Goal: Find specific page/section: Find specific page/section

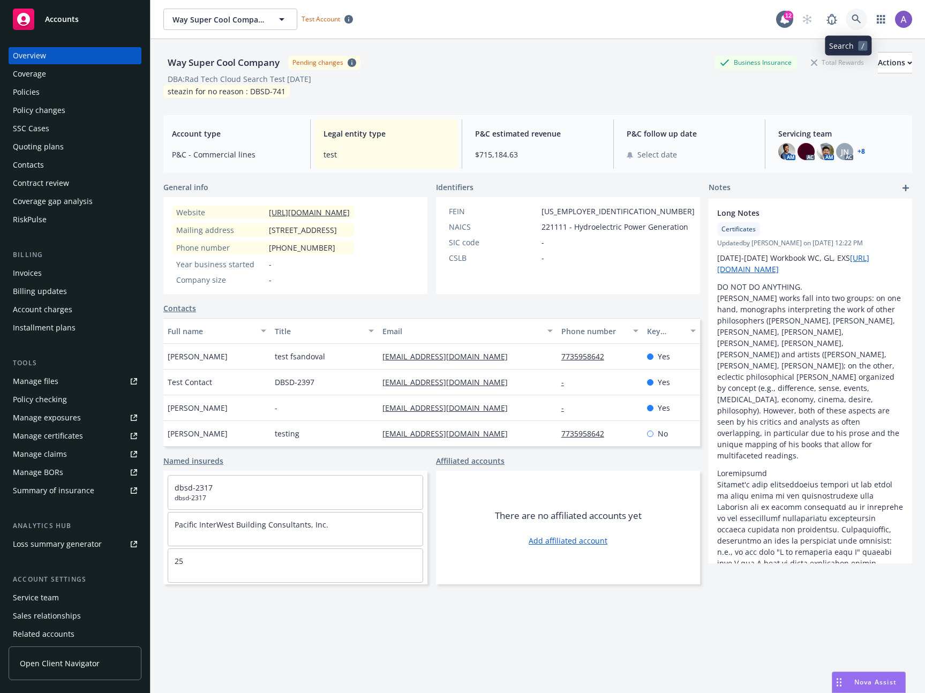
click at [852, 19] on icon at bounding box center [856, 18] width 9 height 9
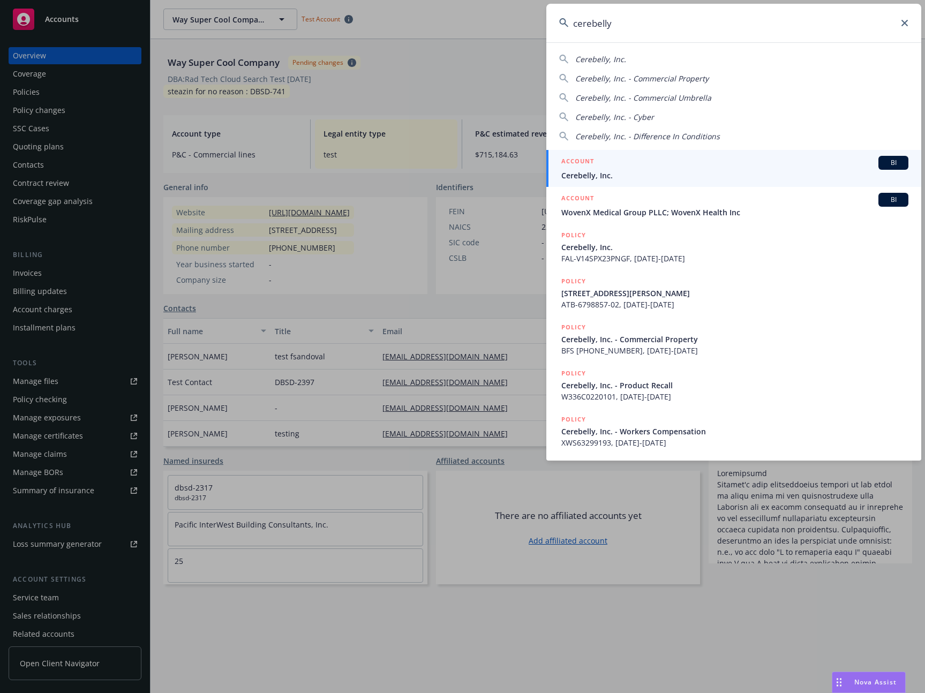
type input "cerebelly"
click at [682, 171] on span "Cerebelly, Inc." at bounding box center [734, 175] width 347 height 11
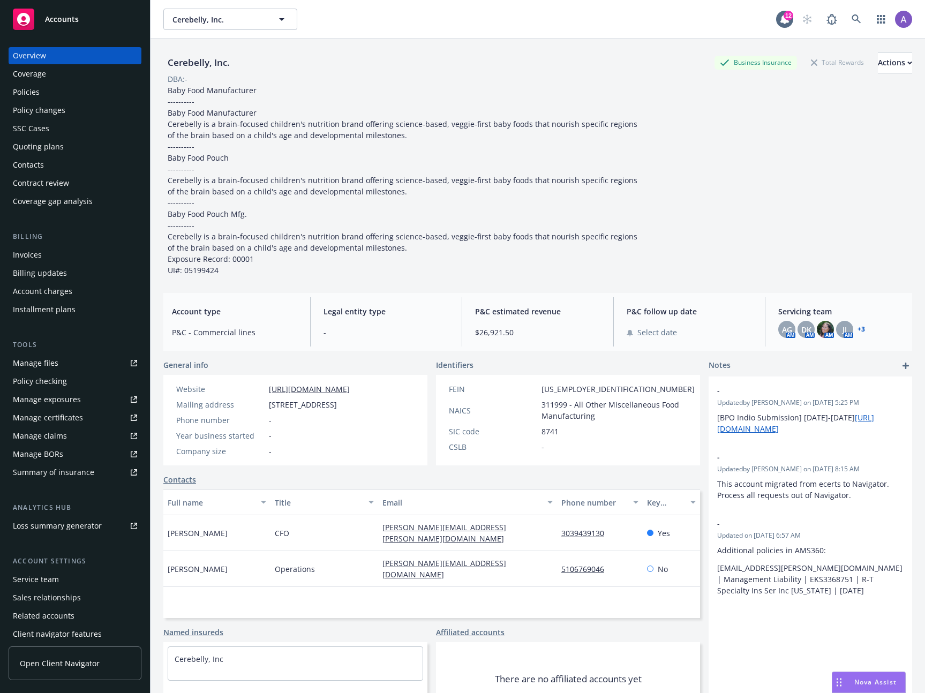
click at [590, 181] on span "Baby Food Manufacturer ---------- Baby Food Manufacturer Cerebelly is a brain-f…" at bounding box center [404, 180] width 472 height 190
click at [54, 147] on div "Quoting plans" at bounding box center [38, 146] width 51 height 17
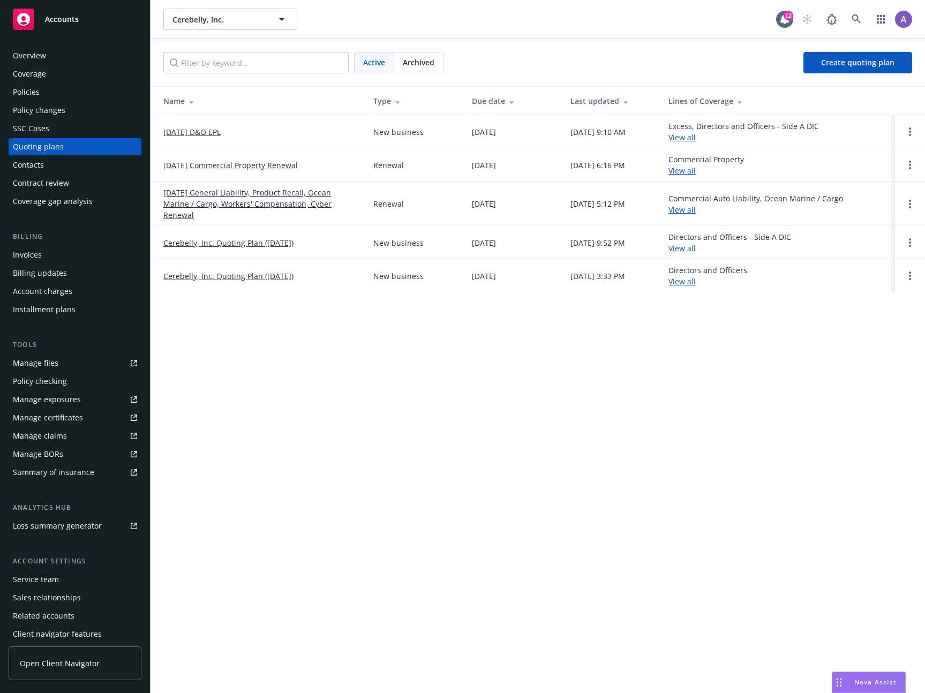
click at [688, 141] on link "View all" at bounding box center [681, 137] width 27 height 10
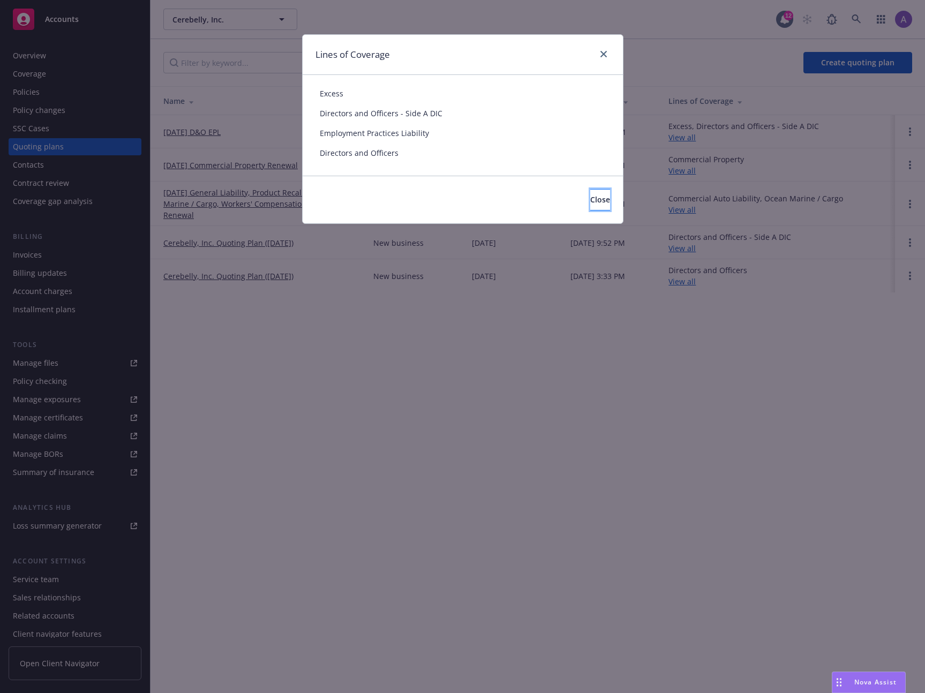
click at [599, 204] on button "Close" at bounding box center [600, 199] width 20 height 21
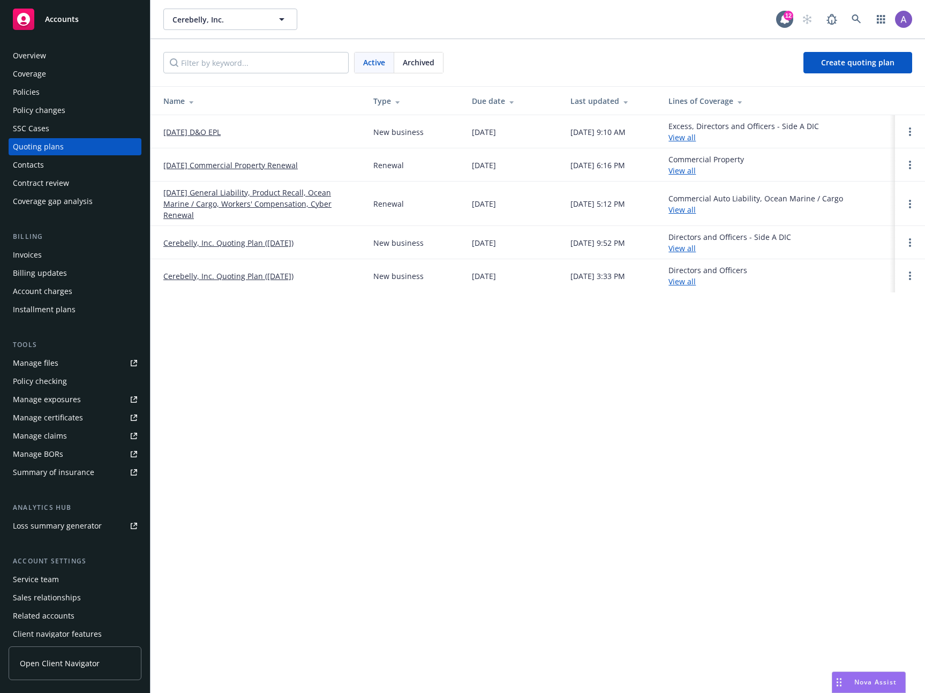
click at [31, 93] on div "Policies" at bounding box center [26, 92] width 27 height 17
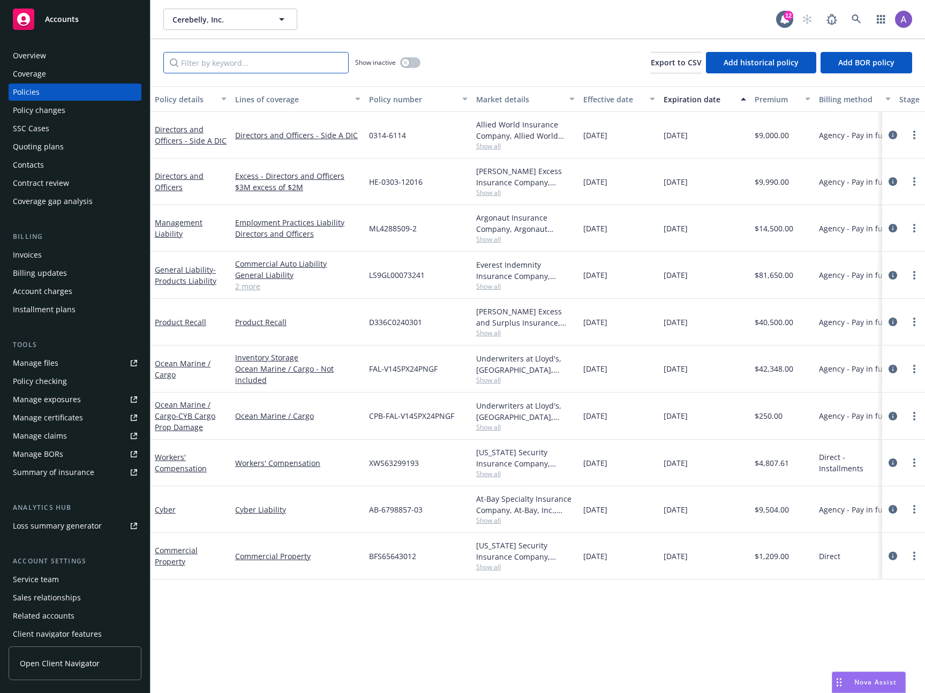
click at [271, 65] on input "Filter by keyword..." at bounding box center [255, 62] width 185 height 21
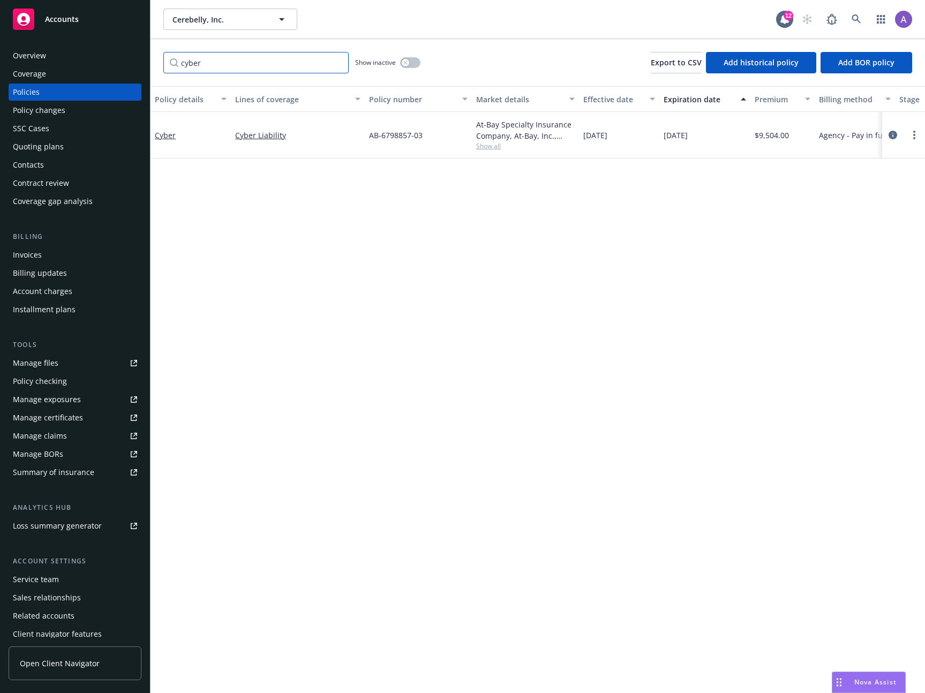
type input "cyber"
click at [483, 144] on span "Show all" at bounding box center [525, 145] width 99 height 9
click at [636, 281] on div "Policy details Lines of coverage Policy number Market details Effective date Ex…" at bounding box center [538, 389] width 775 height 607
click at [56, 142] on div "Quoting plans" at bounding box center [38, 146] width 51 height 17
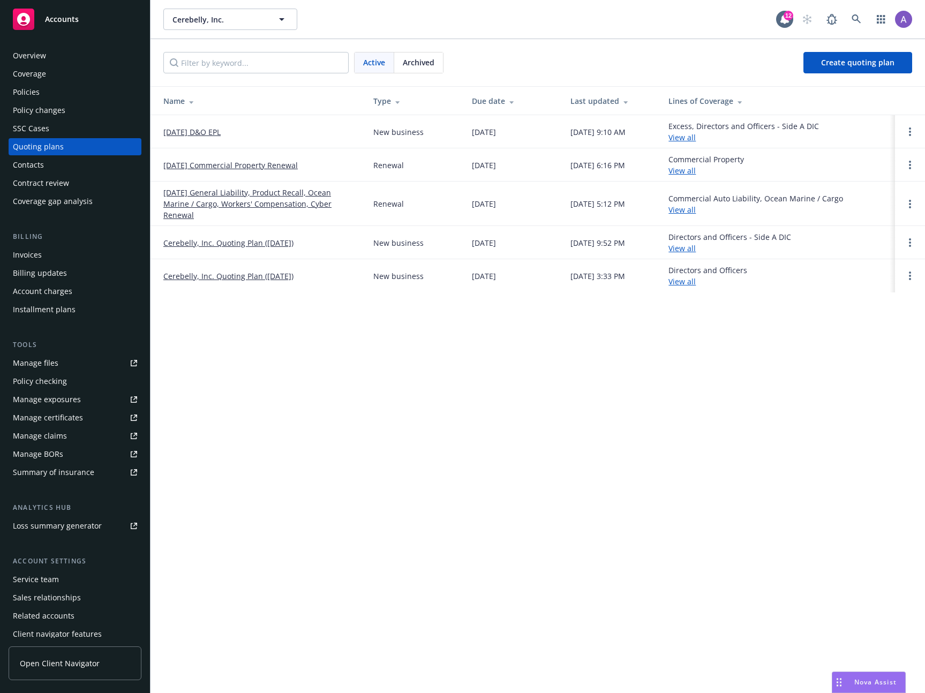
click at [252, 204] on link "[DATE] General Liability, Product Recall, Ocean Marine / Cargo, Workers' Compen…" at bounding box center [259, 204] width 193 height 34
